Goal: Information Seeking & Learning: Learn about a topic

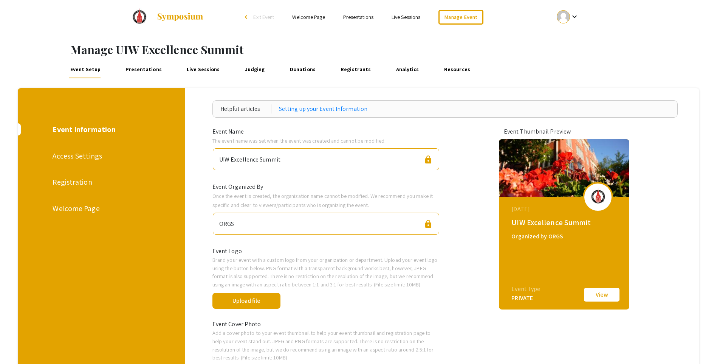
click at [563, 16] on div at bounding box center [563, 16] width 13 height 13
click at [564, 39] on button "My Account" at bounding box center [572, 37] width 47 height 18
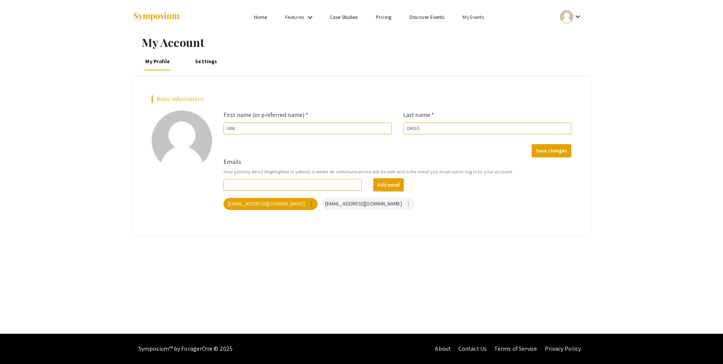
click at [472, 22] on ul "keyboard_arrow_down" at bounding box center [514, 17] width 151 height 34
click at [471, 17] on link "My Events" at bounding box center [473, 17] width 22 height 7
click at [478, 34] on button "Events I've organized" at bounding box center [485, 34] width 65 height 18
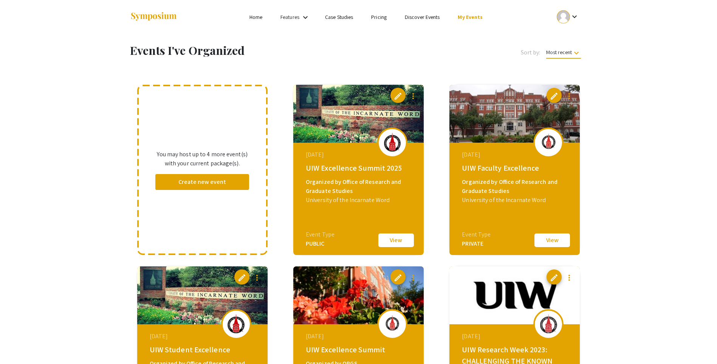
click at [557, 241] on button "View" at bounding box center [552, 240] width 38 height 16
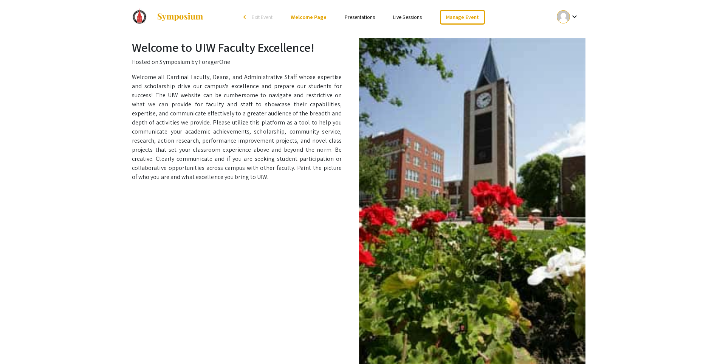
click at [358, 15] on link "Presentations" at bounding box center [360, 17] width 30 height 7
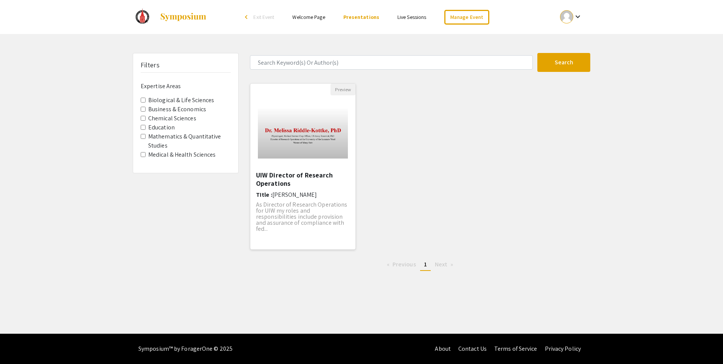
click at [310, 131] on img "Open Presentation <p>UIW Director of Research Operations </p>" at bounding box center [302, 133] width 105 height 66
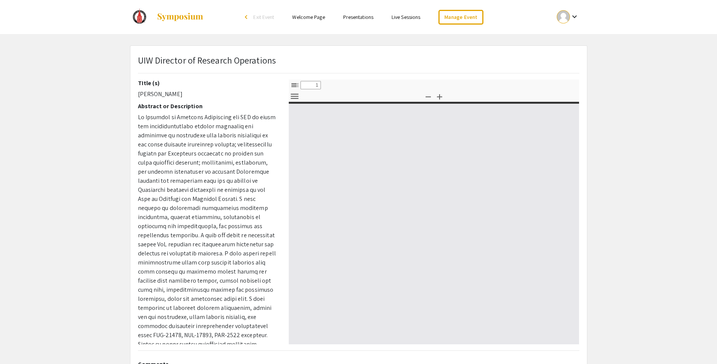
select select "custom"
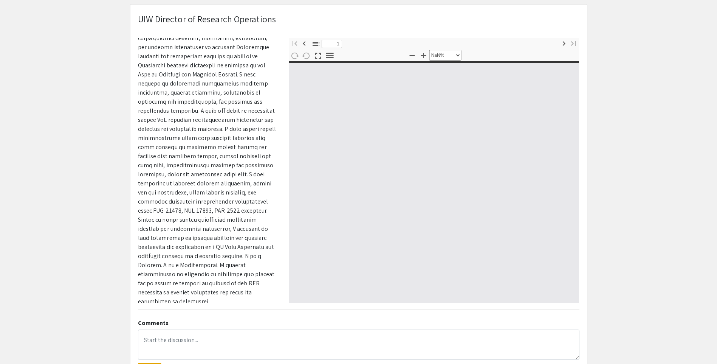
scroll to position [105, 0]
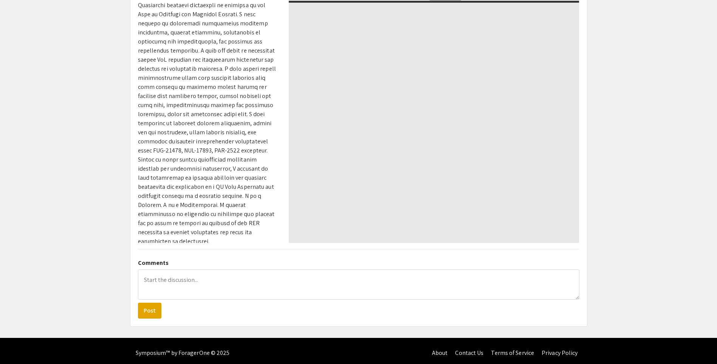
type input "0"
select select "custom"
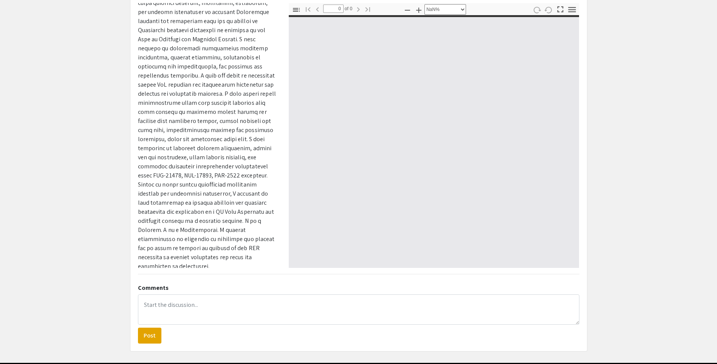
scroll to position [68, 0]
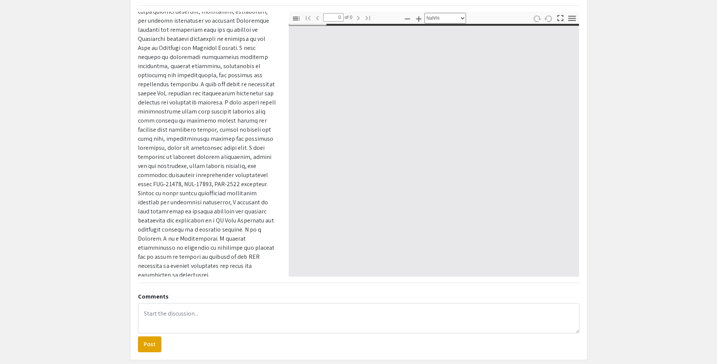
type input "1"
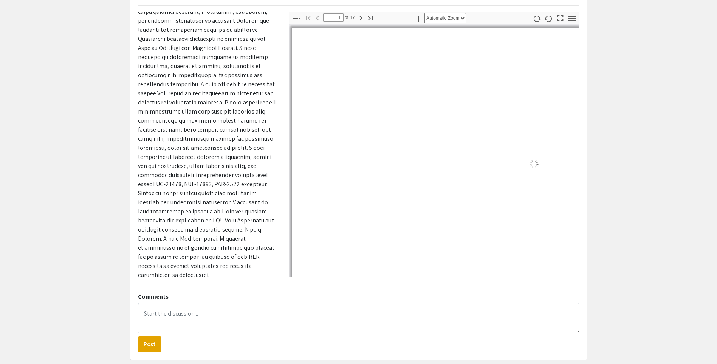
select select "auto"
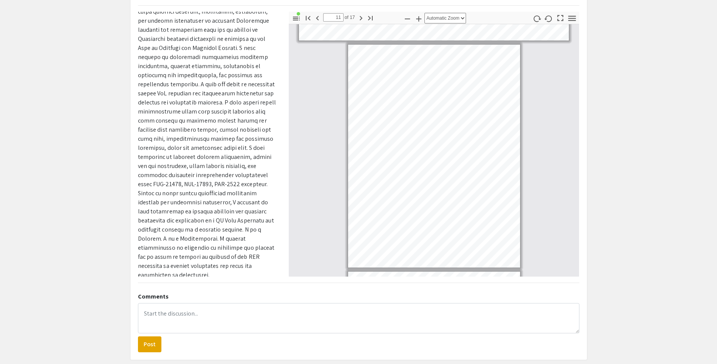
scroll to position [1552, 0]
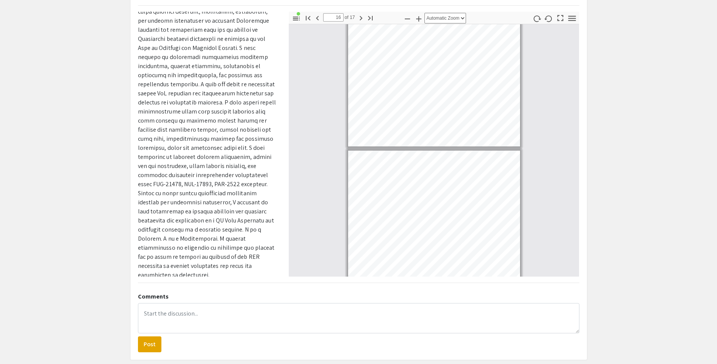
type input "17"
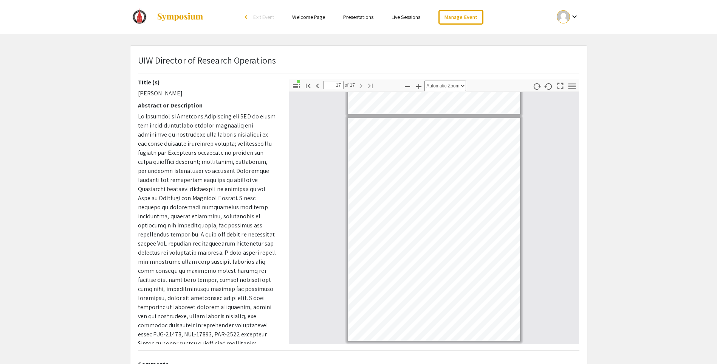
scroll to position [0, 0]
click at [574, 17] on mat-icon "keyboard_arrow_down" at bounding box center [574, 16] width 9 height 9
click at [165, 17] on div at bounding box center [358, 182] width 717 height 364
click at [171, 19] on img at bounding box center [180, 16] width 47 height 9
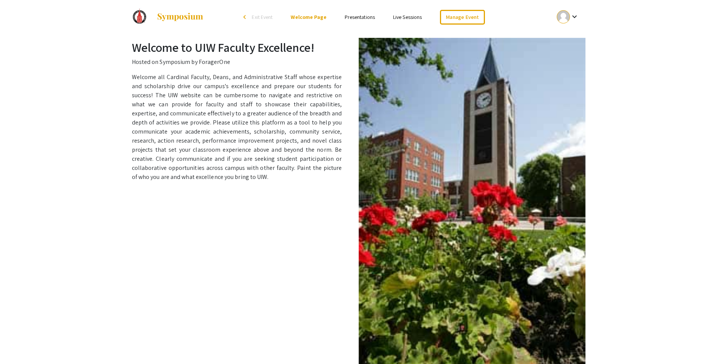
click at [143, 20] on img at bounding box center [139, 17] width 19 height 19
click at [576, 19] on mat-icon "keyboard_arrow_down" at bounding box center [574, 16] width 9 height 9
click at [569, 41] on button "My Account" at bounding box center [572, 37] width 47 height 18
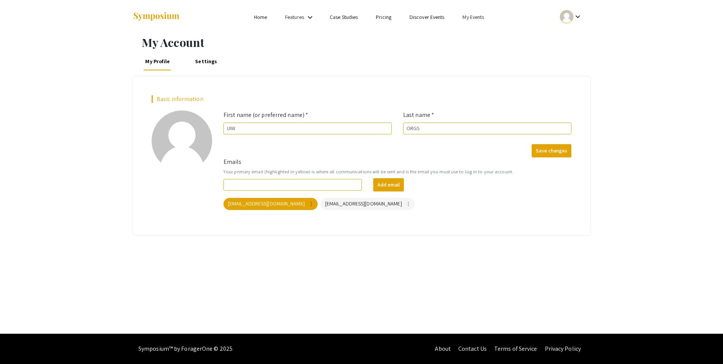
click at [260, 20] on link "Home" at bounding box center [260, 17] width 13 height 7
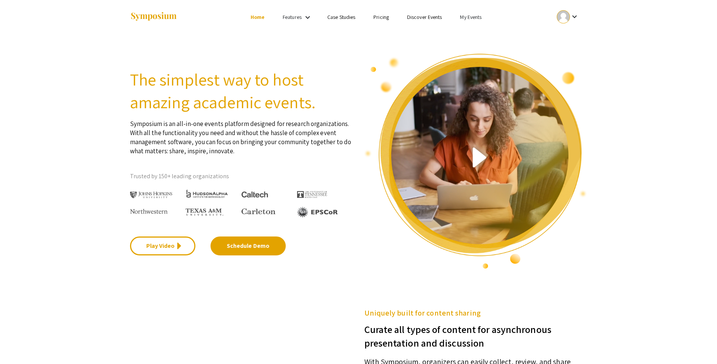
click at [425, 17] on link "Discover Events" at bounding box center [424, 17] width 35 height 7
click at [429, 17] on link "Discover Events" at bounding box center [424, 17] width 35 height 7
click at [421, 18] on link "Discover Events" at bounding box center [424, 17] width 35 height 7
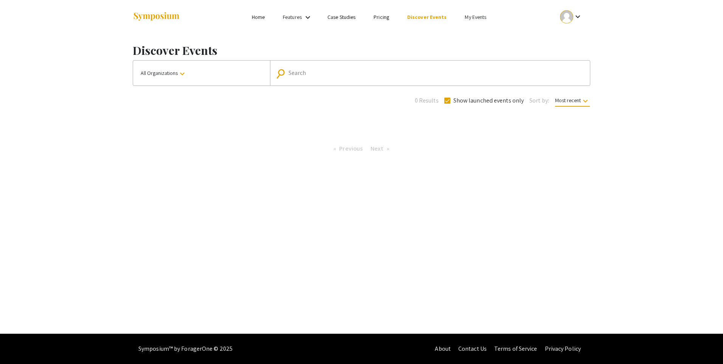
click at [421, 18] on link "Discover Events" at bounding box center [427, 17] width 40 height 7
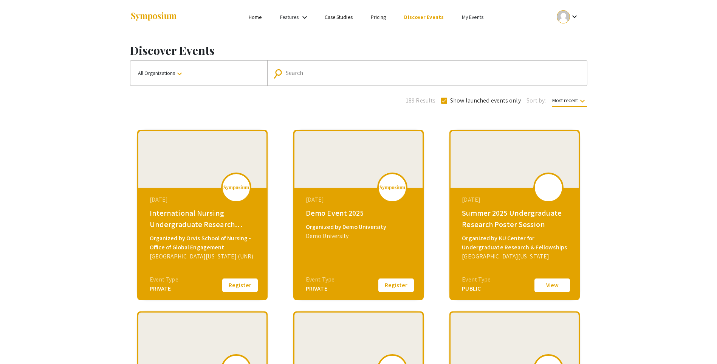
click at [421, 18] on link "Discover Events" at bounding box center [424, 17] width 40 height 7
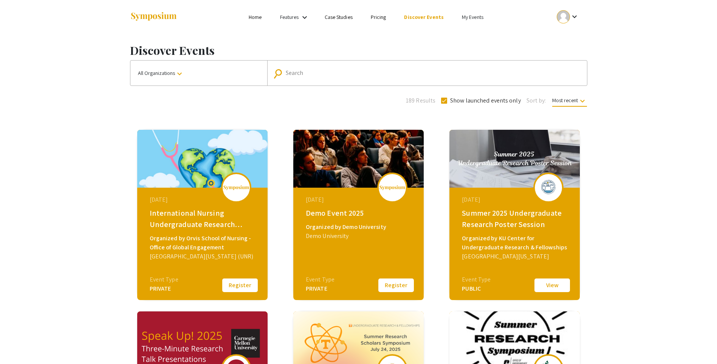
click at [341, 71] on input "Search" at bounding box center [431, 73] width 291 height 7
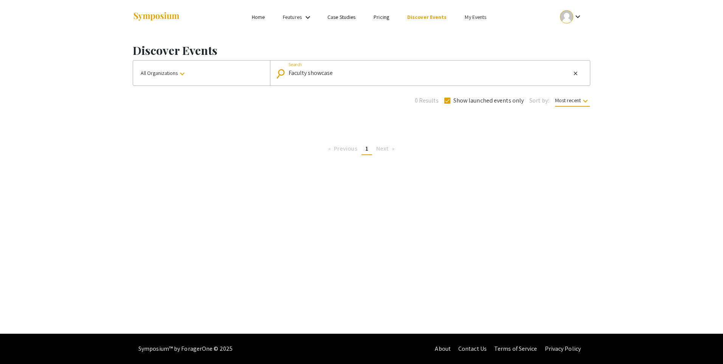
drag, startPoint x: 341, startPoint y: 74, endPoint x: 309, endPoint y: 74, distance: 32.1
click at [309, 74] on input "Faculty showcase" at bounding box center [429, 73] width 282 height 7
type input "Faculty"
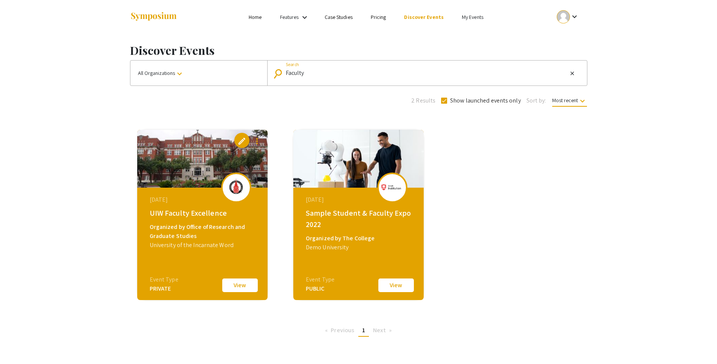
drag, startPoint x: 315, startPoint y: 73, endPoint x: 266, endPoint y: 74, distance: 49.2
click at [266, 74] on div "All Organizations keyboard_arrow_down search Faculty Search close" at bounding box center [358, 73] width 457 height 26
type input "Expo"
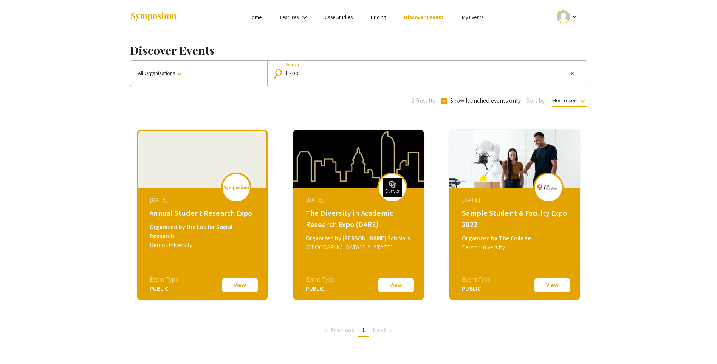
drag, startPoint x: 309, startPoint y: 73, endPoint x: 282, endPoint y: 74, distance: 27.2
click at [282, 74] on div "search Expo Search close" at bounding box center [425, 73] width 303 height 12
type input "showcase"
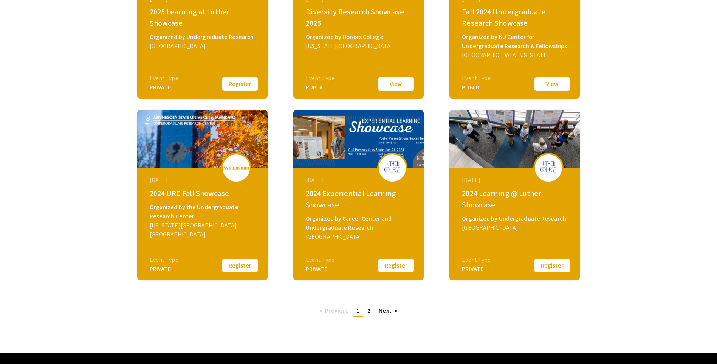
scroll to position [221, 0]
